Goal: Check status: Check status

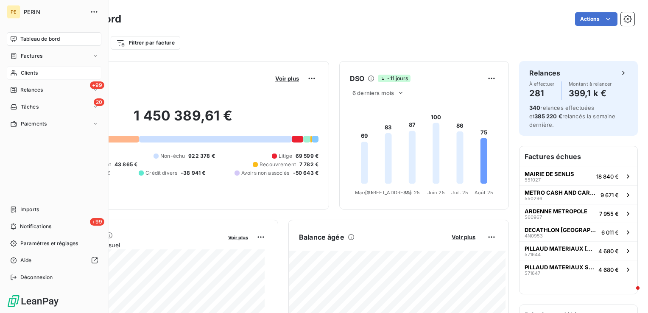
click at [24, 74] on span "Clients" at bounding box center [29, 73] width 17 height 8
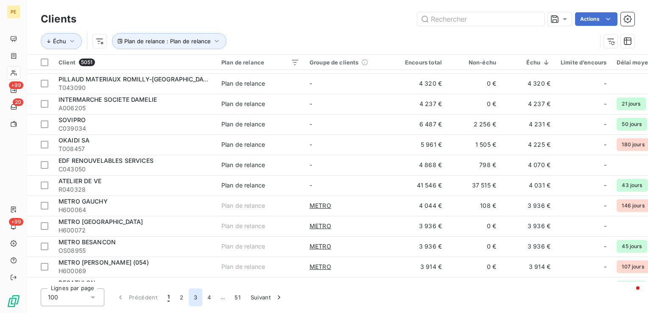
scroll to position [382, 0]
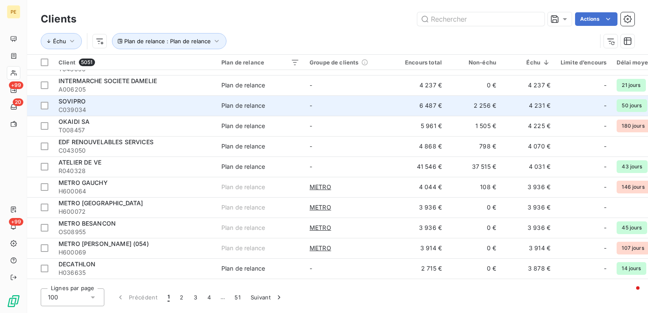
click at [103, 106] on span "C039034" at bounding box center [135, 110] width 153 height 8
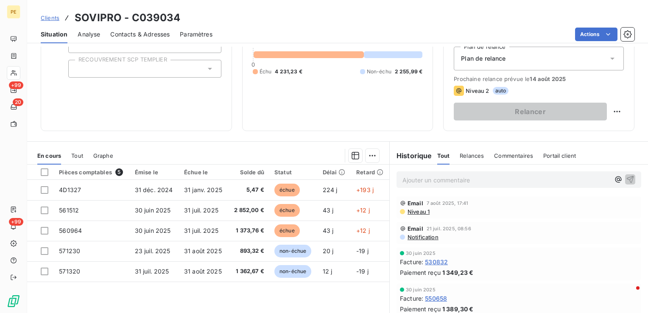
scroll to position [134, 0]
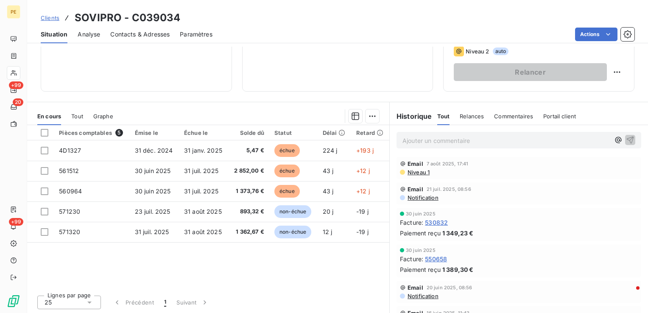
click at [410, 172] on span "Niveau 1" at bounding box center [418, 172] width 23 height 7
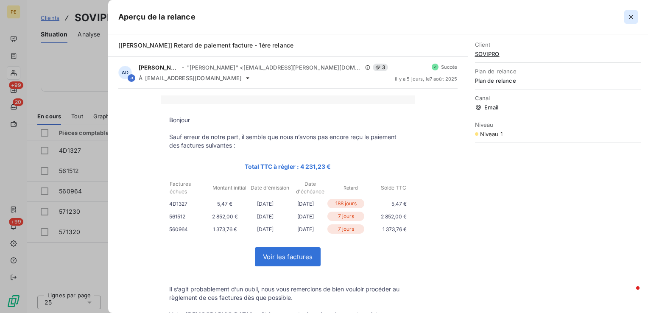
click at [631, 14] on icon "button" at bounding box center [631, 17] width 8 height 8
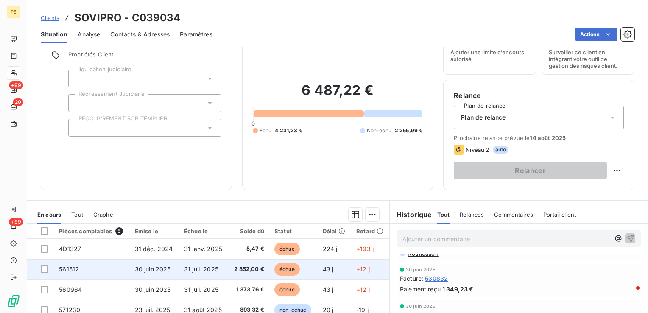
scroll to position [0, 0]
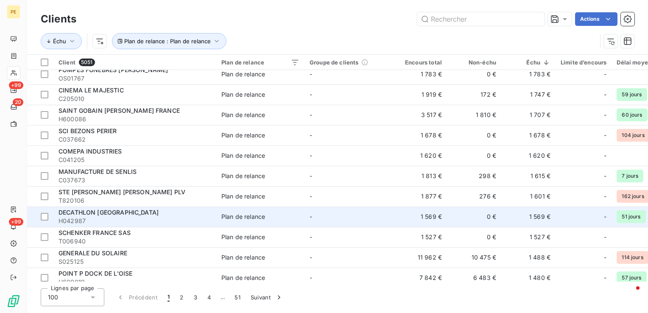
scroll to position [1828, 0]
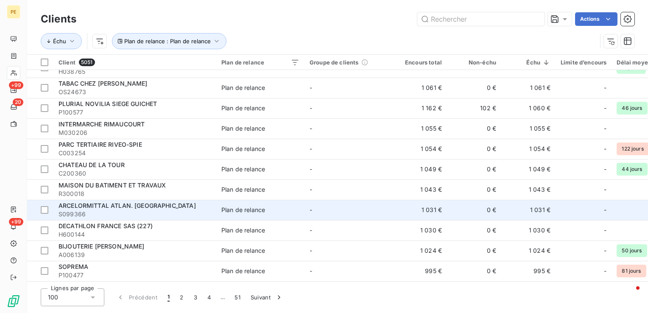
click at [172, 206] on div "ARCELORMITTAL ATLAN. [GEOGRAPHIC_DATA]" at bounding box center [135, 206] width 153 height 8
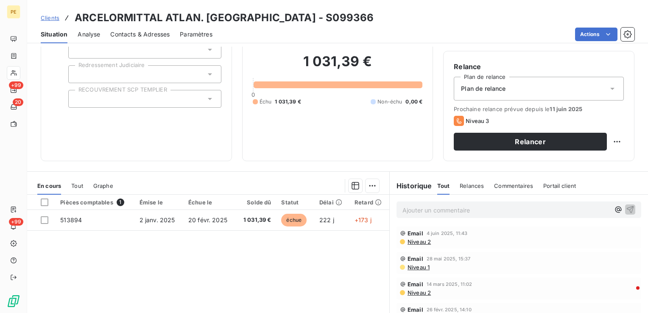
scroll to position [49, 0]
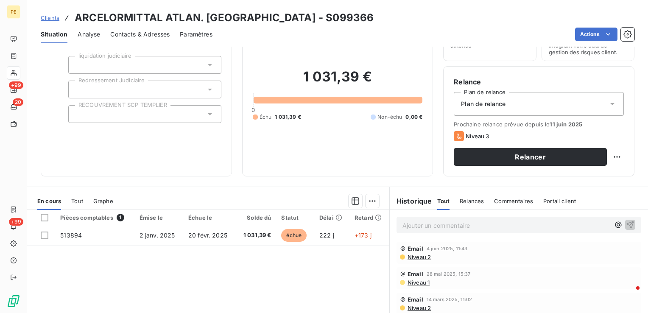
click at [421, 259] on span "Niveau 2" at bounding box center [419, 257] width 24 height 7
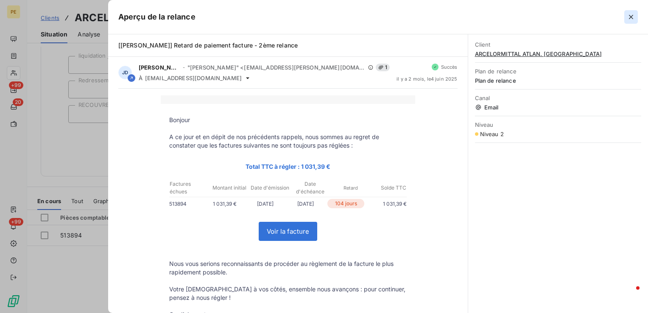
click at [632, 18] on icon "button" at bounding box center [631, 17] width 8 height 8
